Goal: Check status: Check status

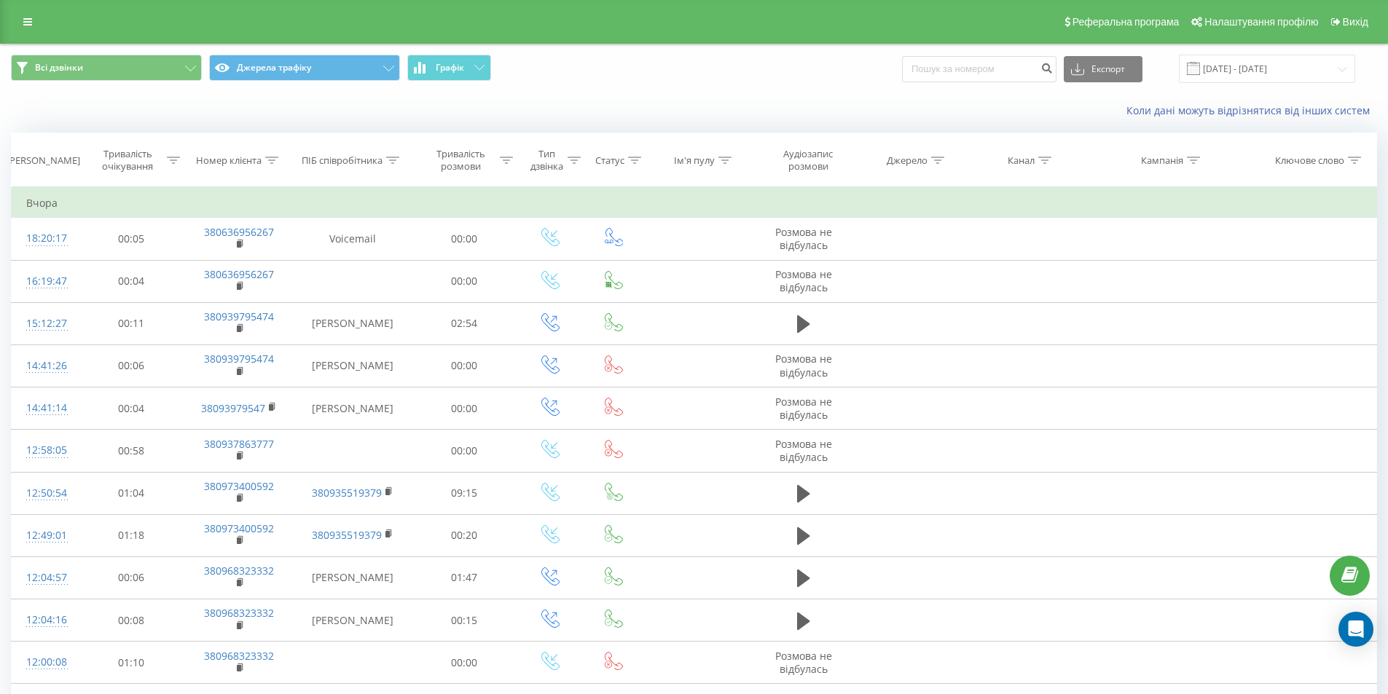
click at [237, 86] on div "Всі дзвінки Джерела трафіку Графік Експорт .csv .xls .xlsx [DATE] - [DATE]" at bounding box center [694, 68] width 1387 height 49
click at [125, 101] on div "Коли дані можуть відрізнятися вiд інших систем" at bounding box center [694, 110] width 1387 height 35
